Goal: Task Accomplishment & Management: Use online tool/utility

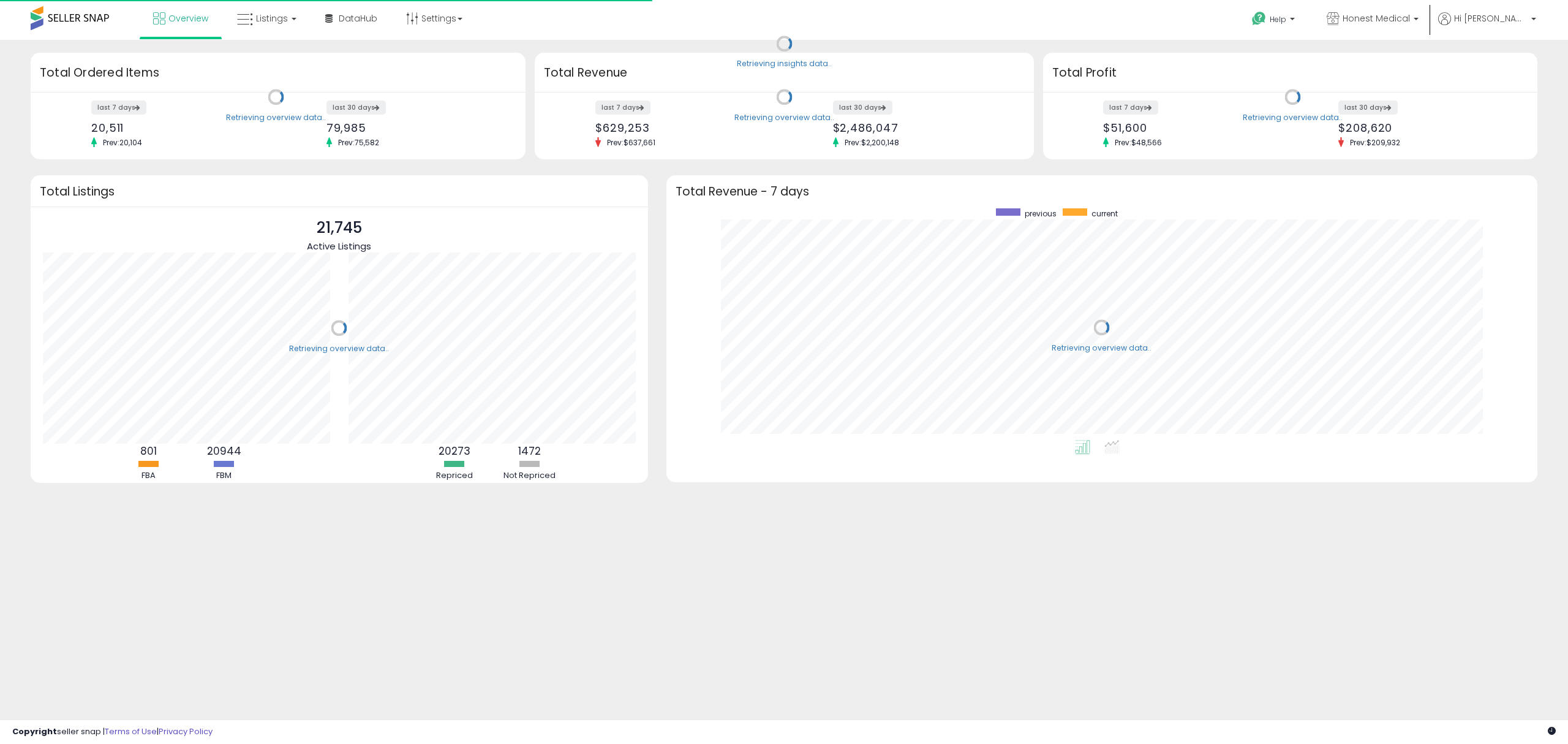
scroll to position [231, 846]
click at [280, 21] on span "Listings" at bounding box center [272, 19] width 32 height 12
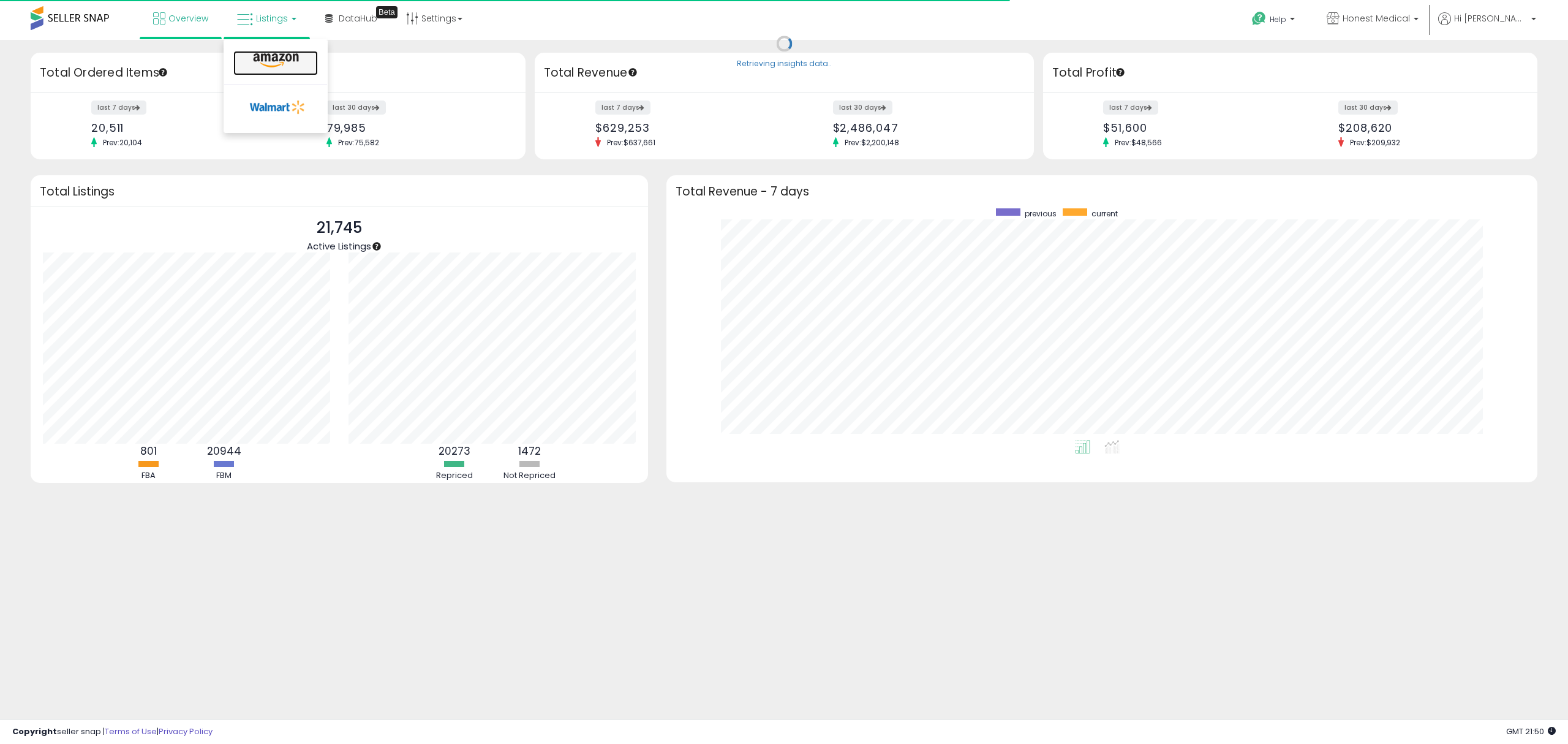
click at [278, 65] on icon at bounding box center [276, 61] width 53 height 16
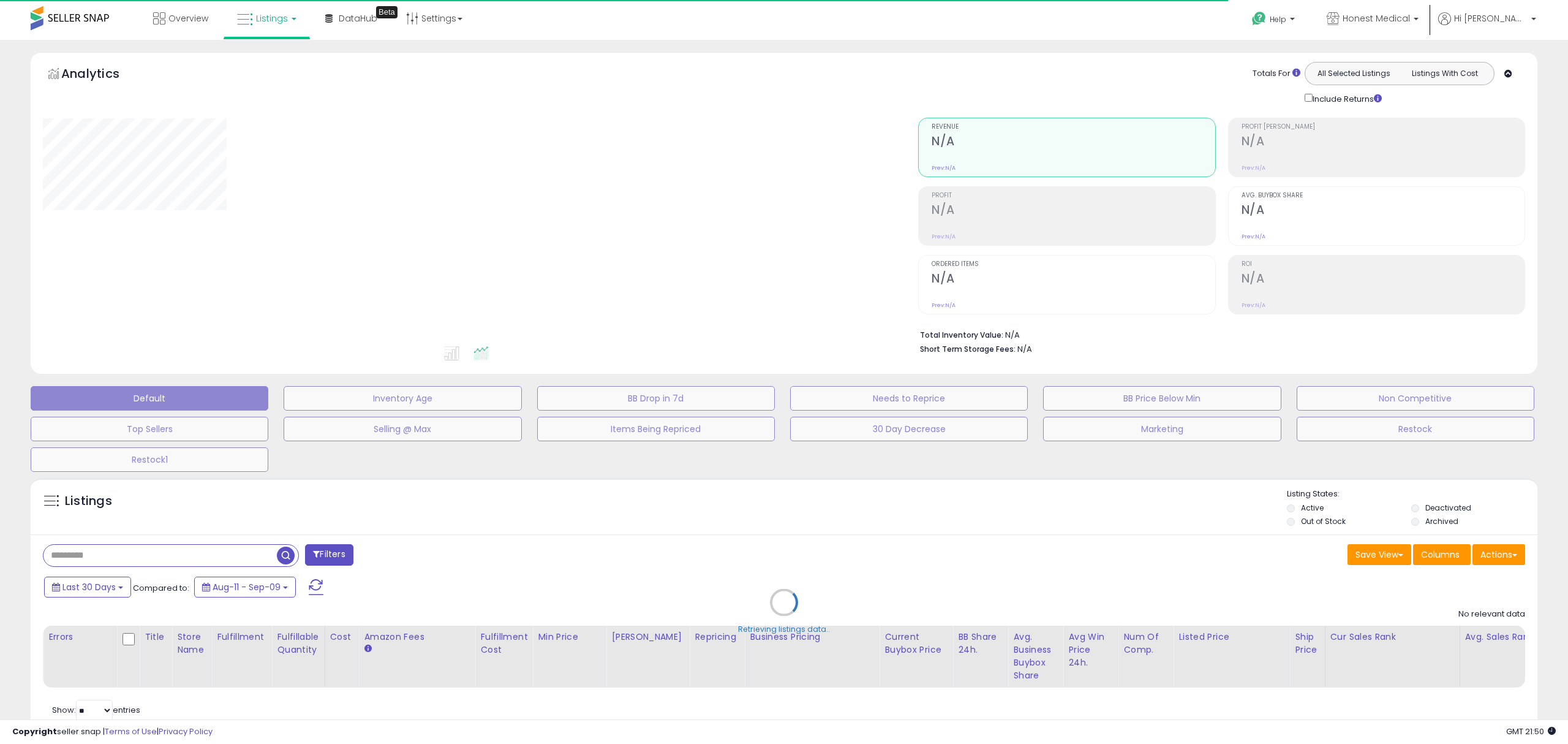
click at [213, 557] on div "Retrieving listings data.." at bounding box center [784, 611] width 1525 height 279
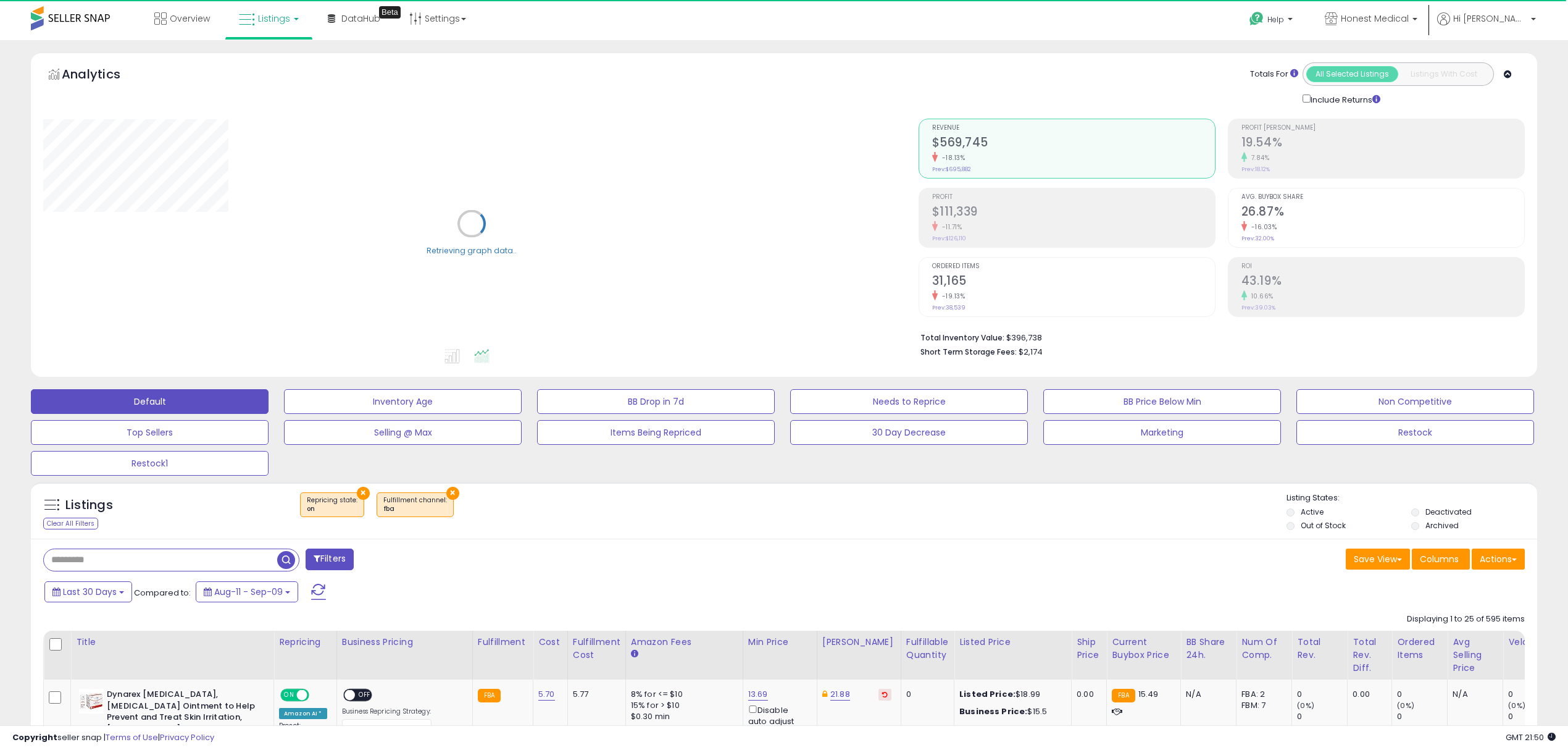
click at [131, 562] on input "text" at bounding box center [160, 559] width 233 height 21
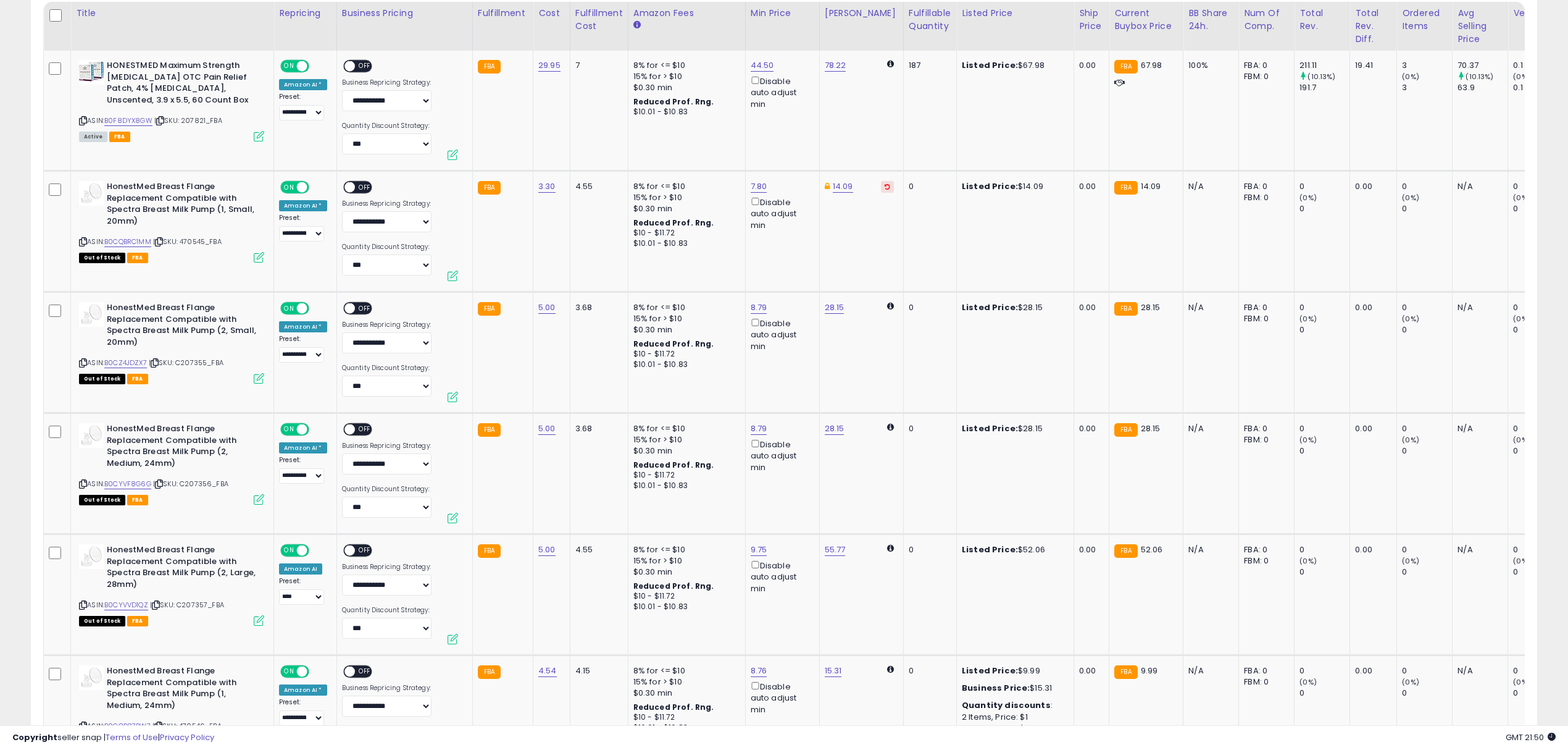
scroll to position [381, 0]
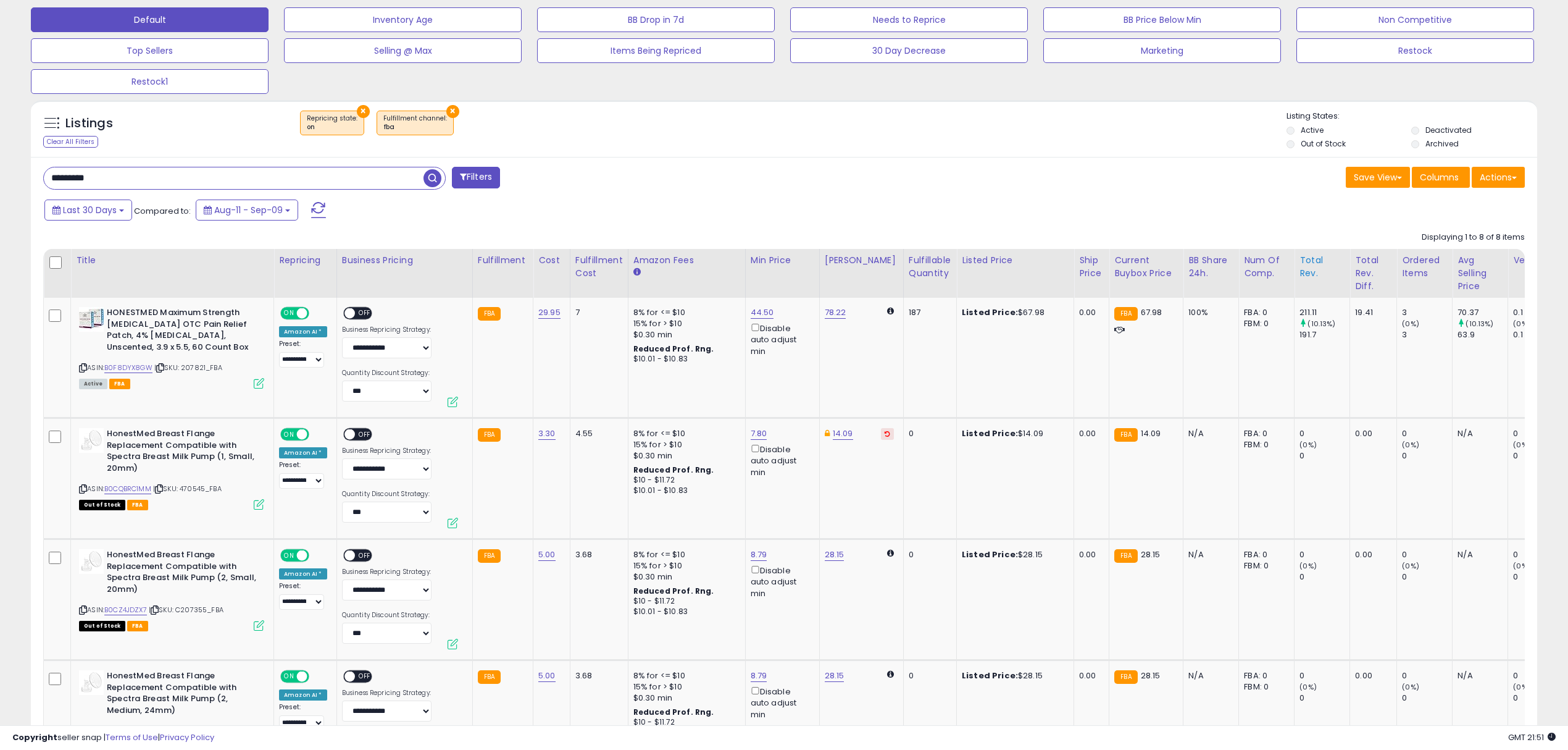
click at [1304, 266] on div "Total Rev." at bounding box center [1321, 266] width 45 height 26
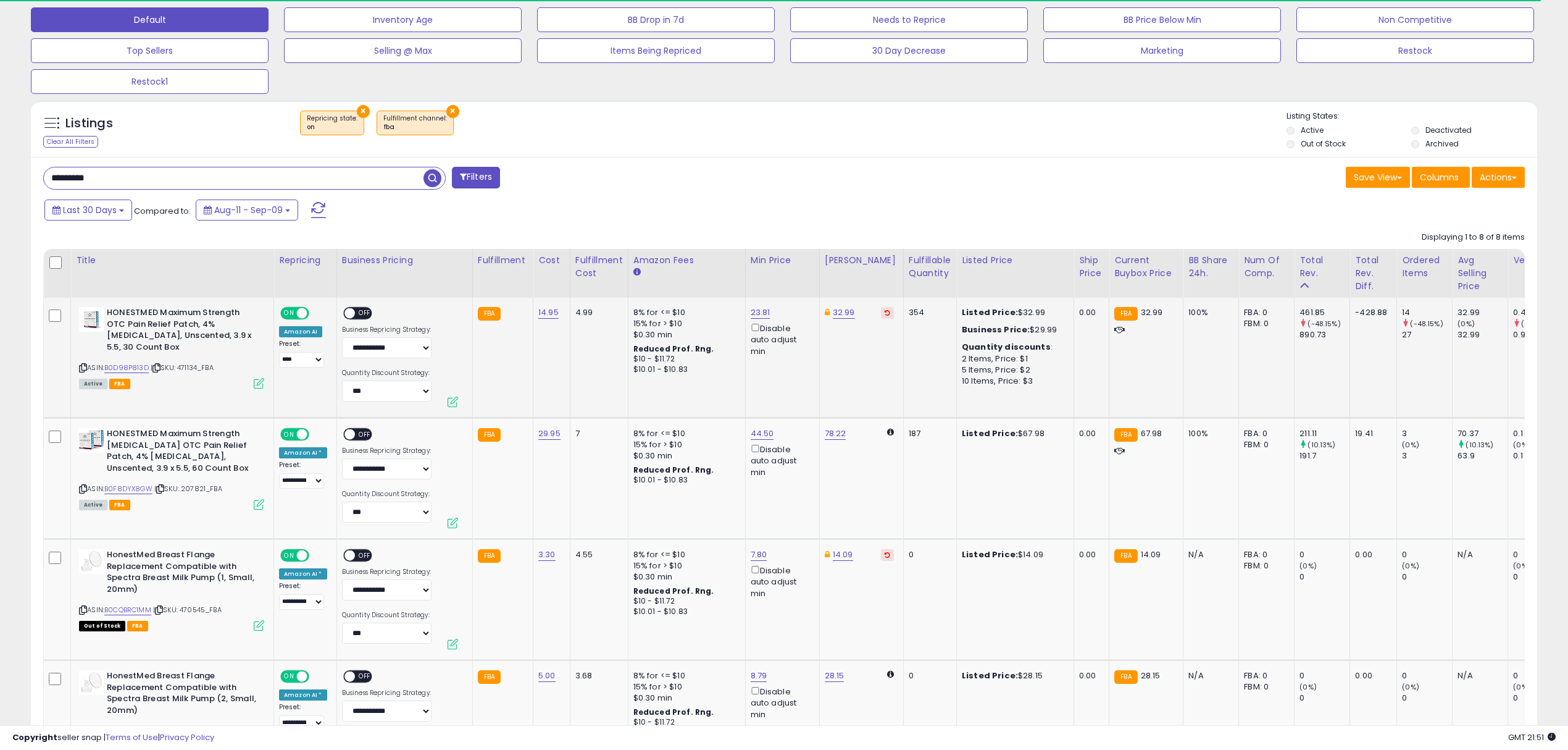
click at [1306, 335] on div "890.73" at bounding box center [1324, 334] width 50 height 11
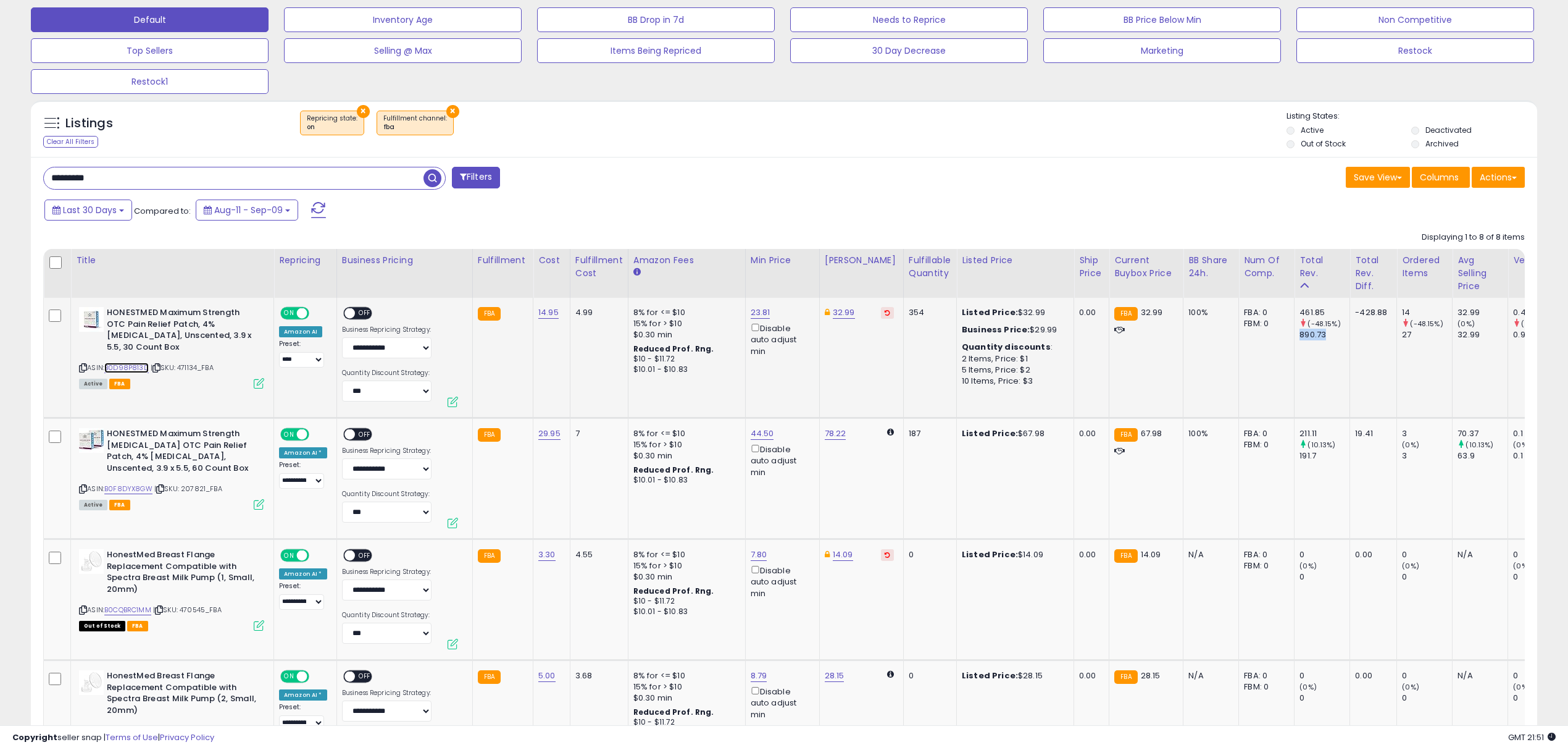
click at [122, 363] on link "B0D98P813D" at bounding box center [126, 368] width 45 height 11
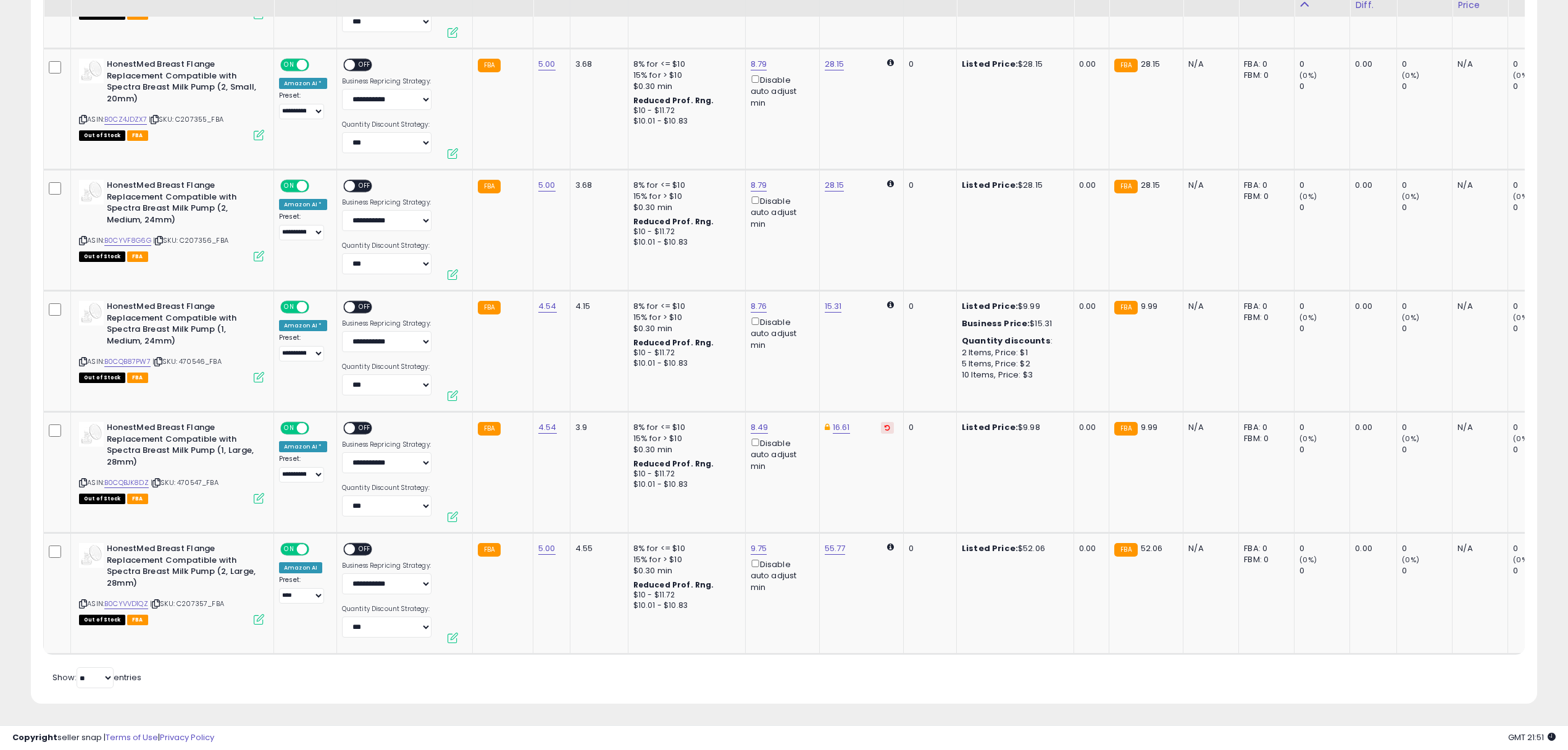
scroll to position [429, 0]
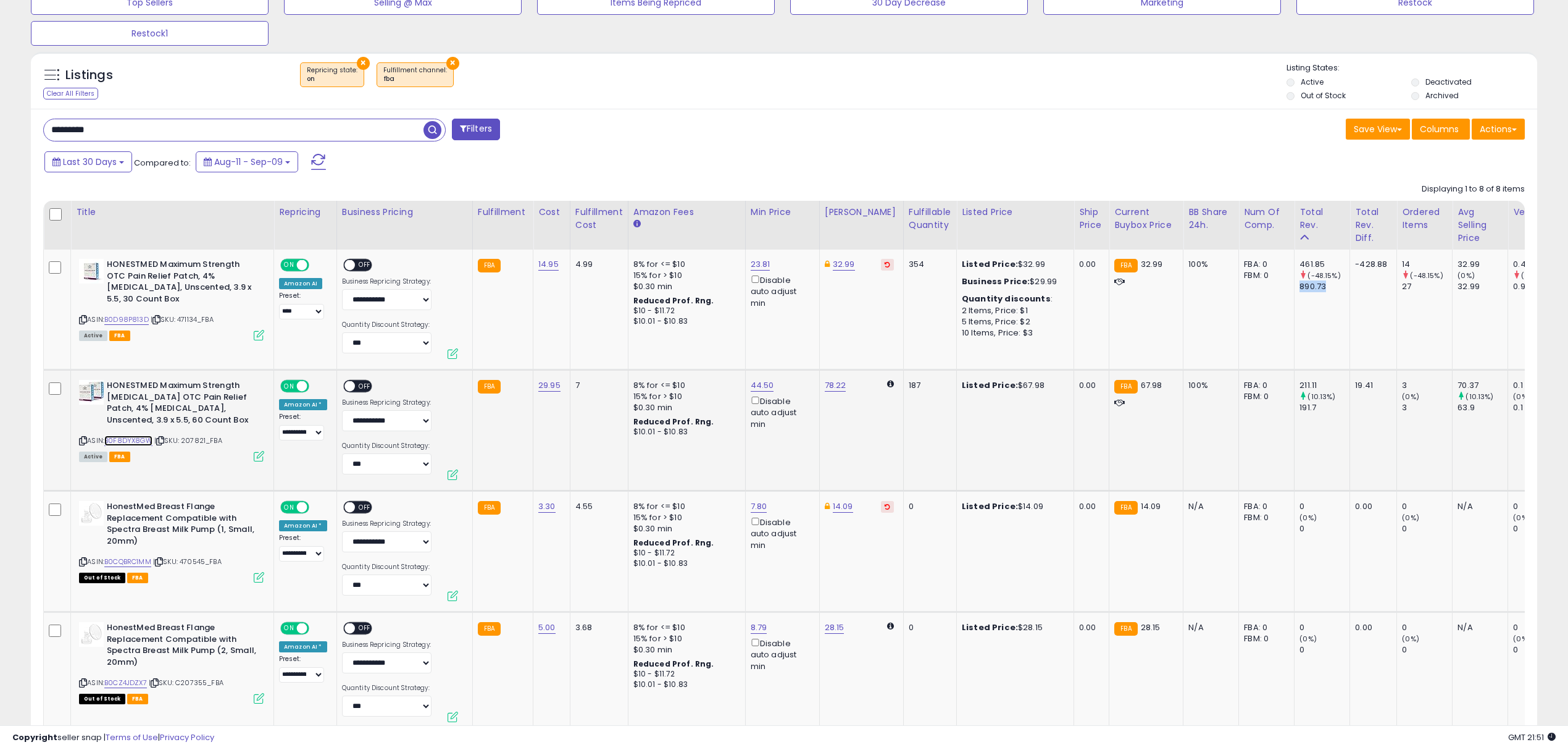
click at [136, 442] on link "B0F8DYX8GW" at bounding box center [128, 441] width 48 height 11
click at [82, 443] on icon at bounding box center [83, 441] width 8 height 7
click at [211, 132] on input "*********" at bounding box center [233, 130] width 379 height 21
paste input "*"
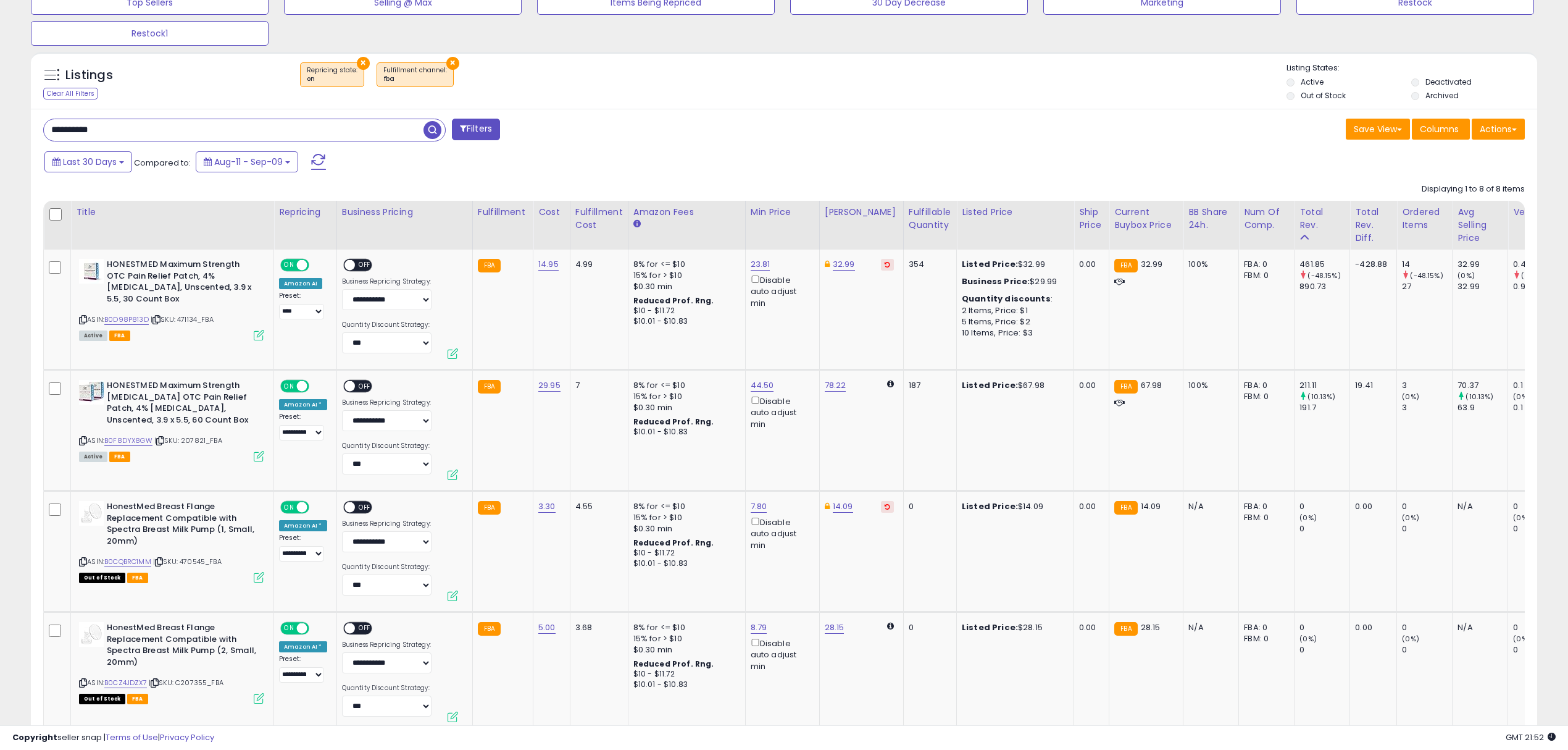
type input "**********"
click at [435, 132] on span "button" at bounding box center [433, 130] width 18 height 18
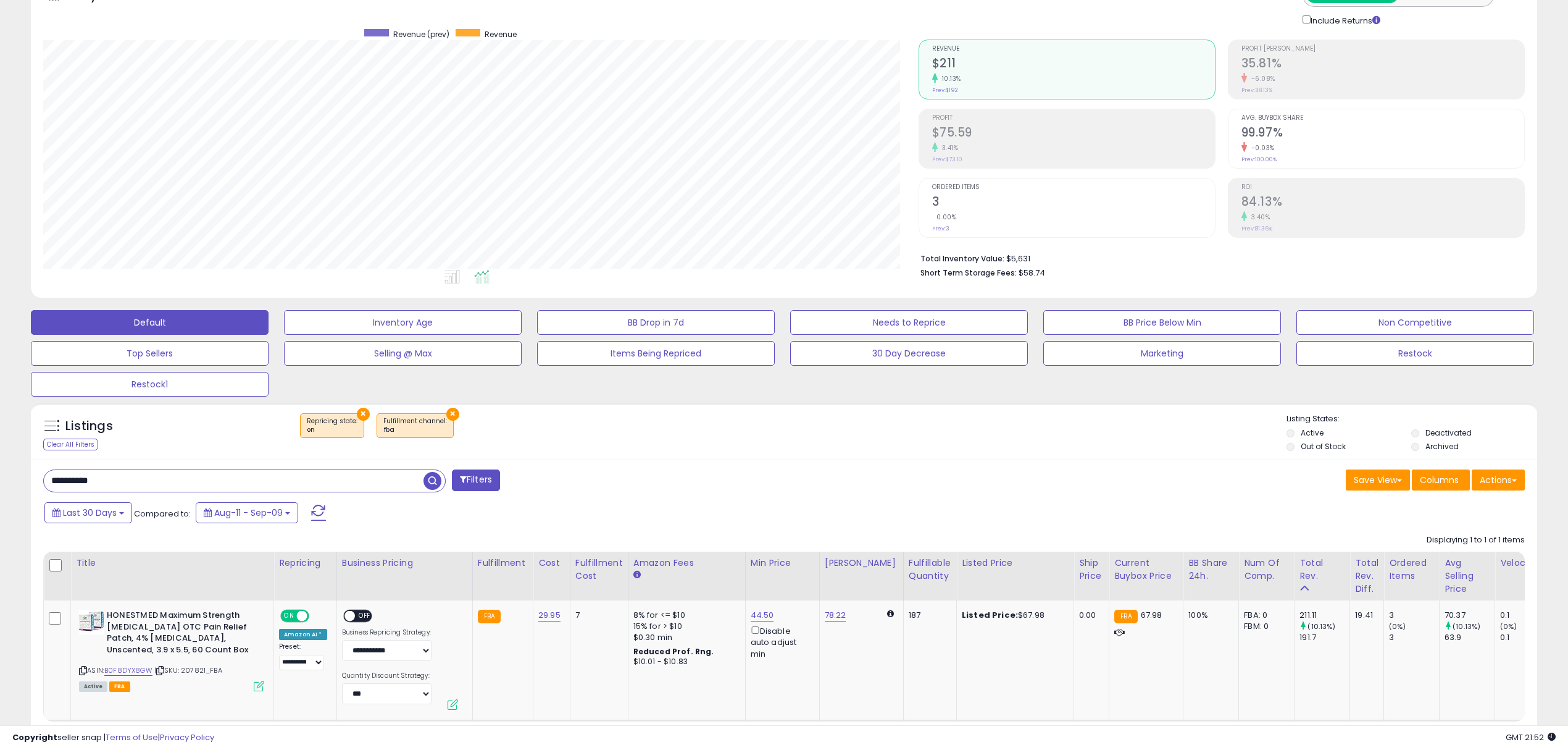
scroll to position [0, 0]
